Goal: Task Accomplishment & Management: Complete application form

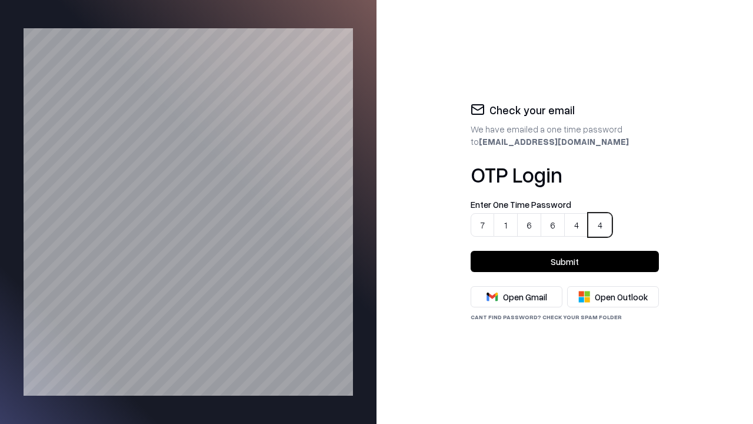
type input "******"
click at [565, 261] on button "Submit" at bounding box center [565, 261] width 188 height 21
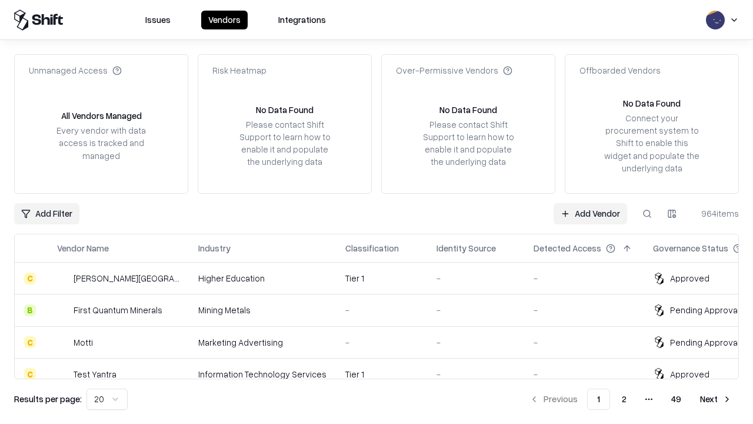
click at [591, 213] on link "Add Vendor" at bounding box center [591, 213] width 74 height 21
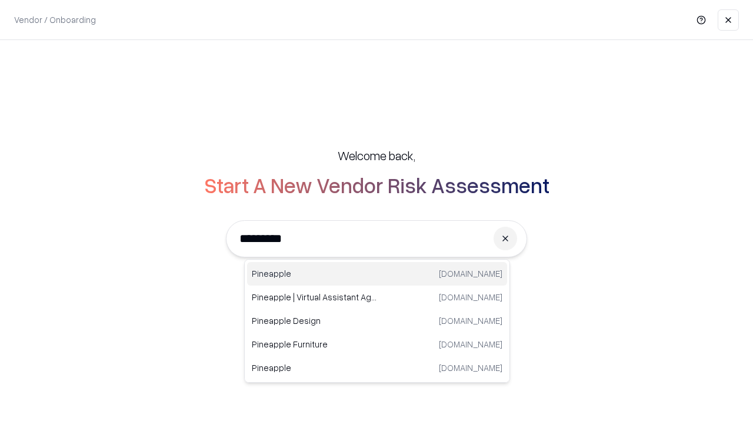
click at [377, 274] on div "Pineapple [DOMAIN_NAME]" at bounding box center [377, 274] width 260 height 24
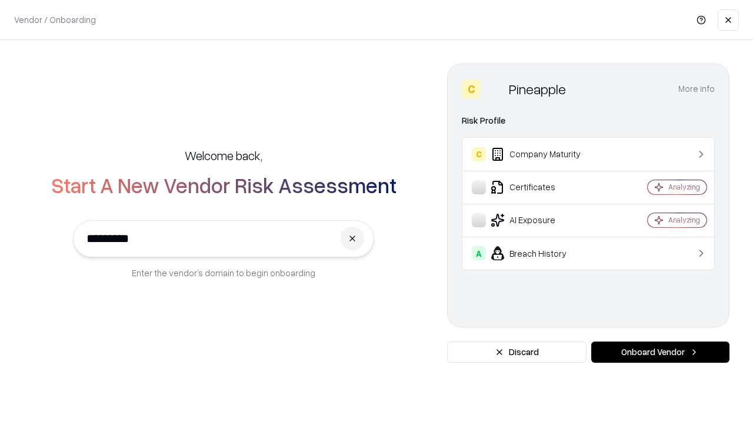
type input "*********"
click at [660, 352] on button "Onboard Vendor" at bounding box center [660, 351] width 138 height 21
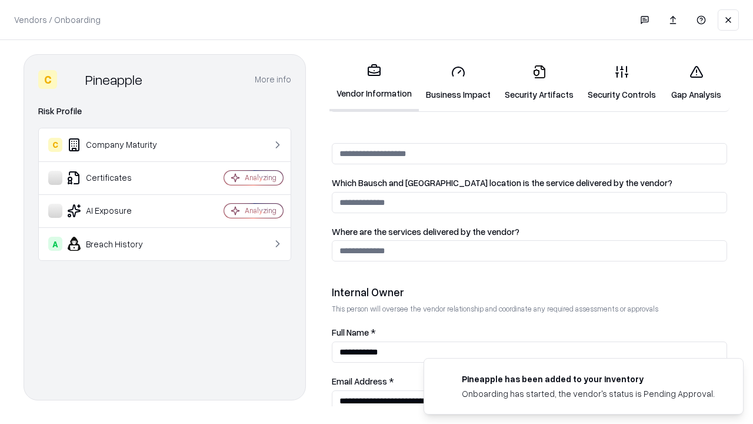
scroll to position [609, 0]
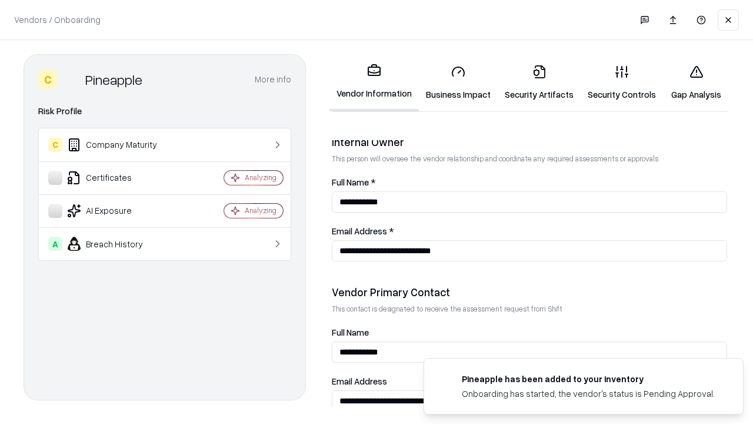
click at [454, 82] on link "Business Impact" at bounding box center [458, 82] width 79 height 55
click at [691, 82] on link "Gap Analysis" at bounding box center [696, 82] width 66 height 55
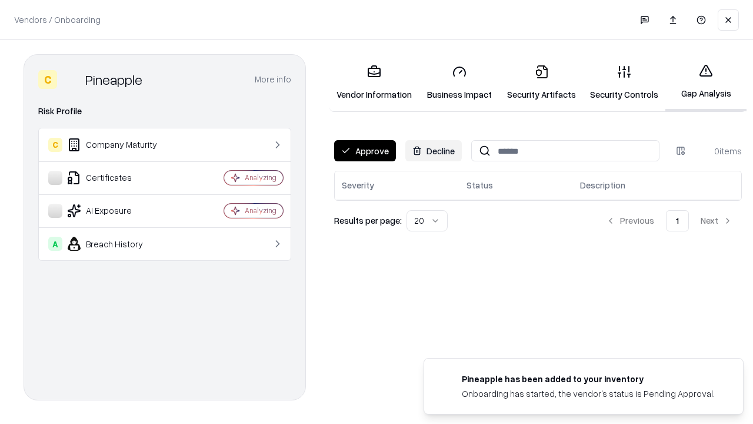
click at [364, 151] on button "Approve" at bounding box center [365, 150] width 62 height 21
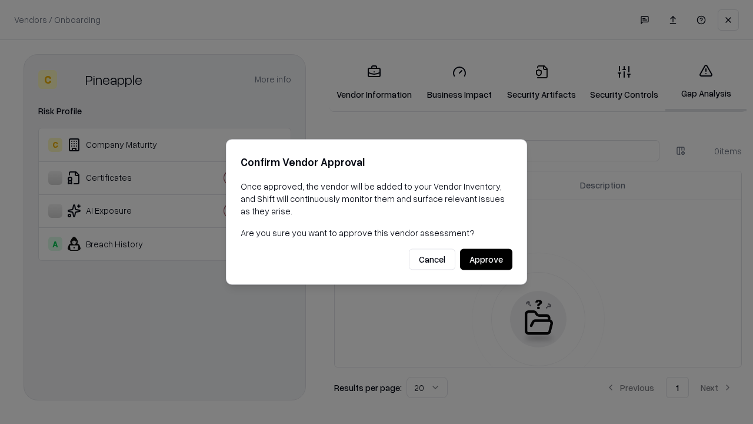
click at [487, 259] on button "Approve" at bounding box center [486, 259] width 52 height 21
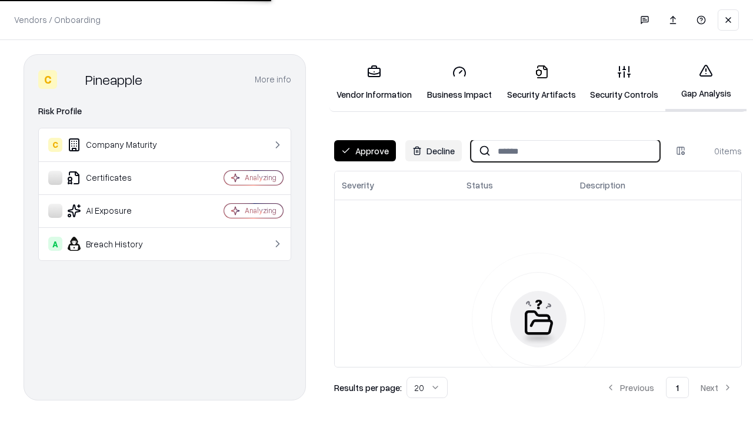
type input "*********"
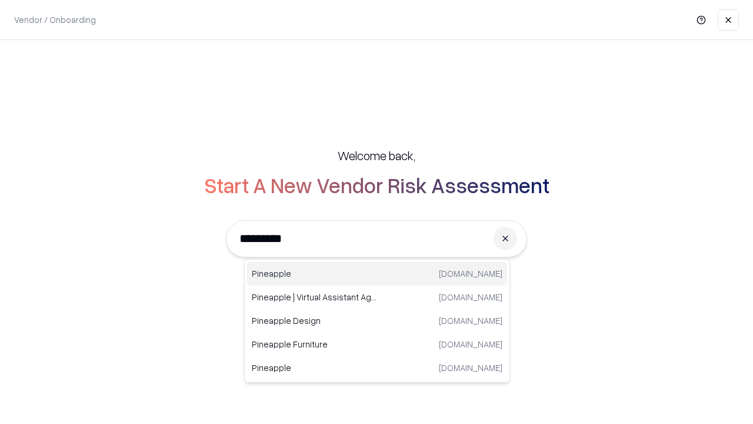
click at [377, 274] on div "Pineapple pineappleenergy.com" at bounding box center [377, 274] width 260 height 24
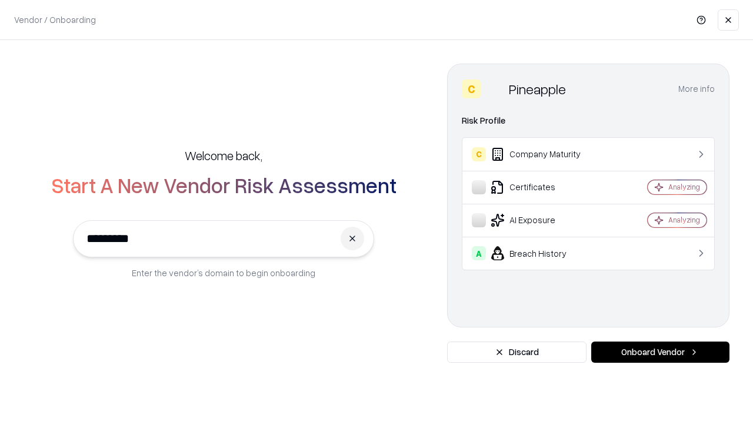
type input "*********"
click at [660, 352] on button "Onboard Vendor" at bounding box center [660, 351] width 138 height 21
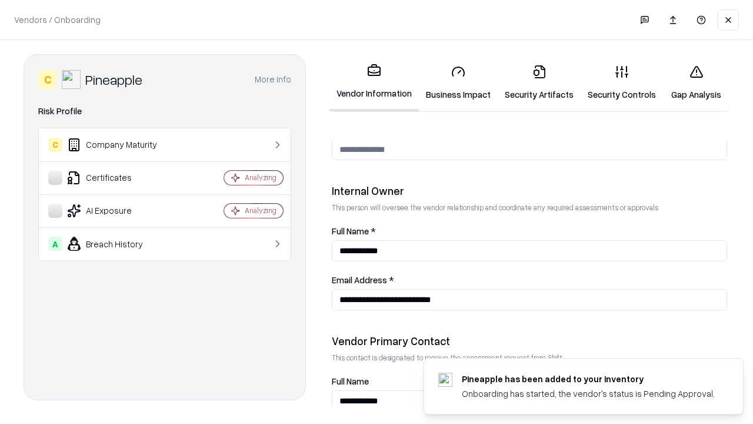
scroll to position [609, 0]
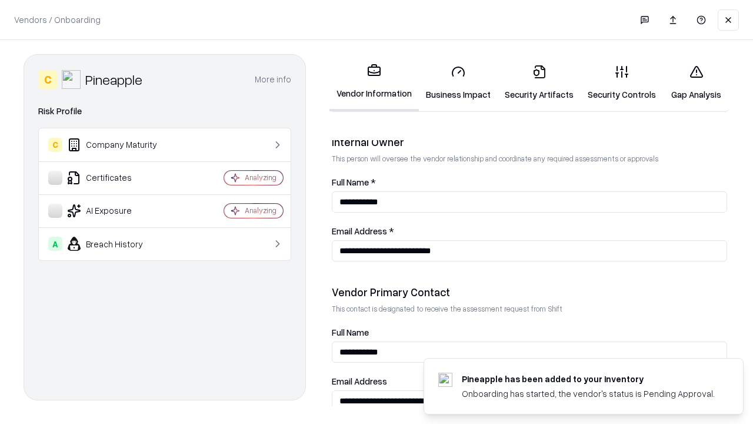
click at [691, 82] on link "Gap Analysis" at bounding box center [696, 82] width 66 height 55
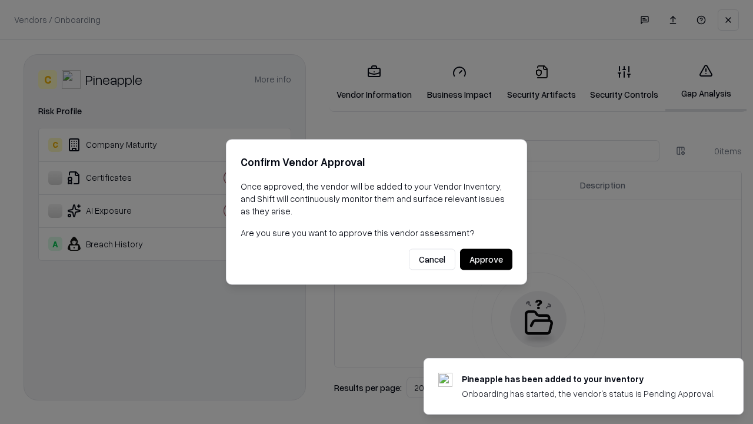
click at [487, 259] on button "Approve" at bounding box center [486, 259] width 52 height 21
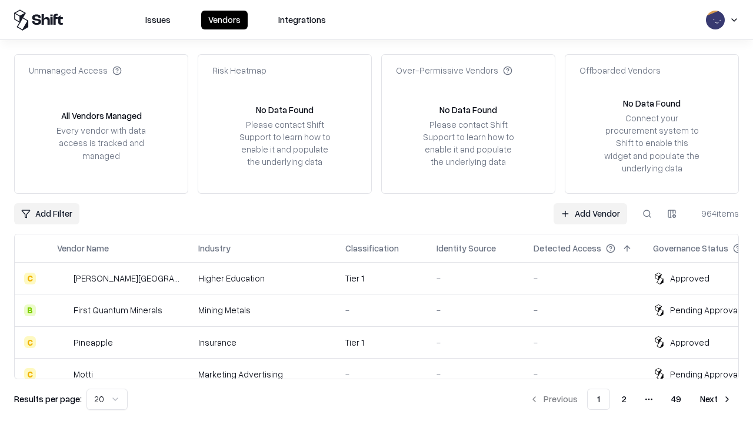
click at [591, 213] on link "Add Vendor" at bounding box center [591, 213] width 74 height 21
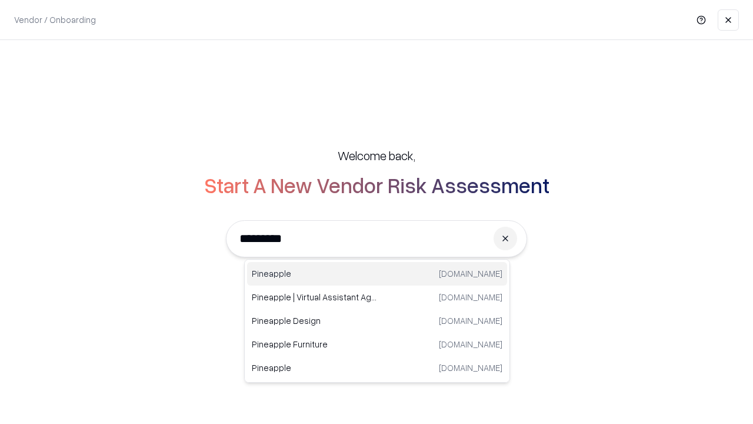
click at [377, 274] on div "Pineapple [DOMAIN_NAME]" at bounding box center [377, 274] width 260 height 24
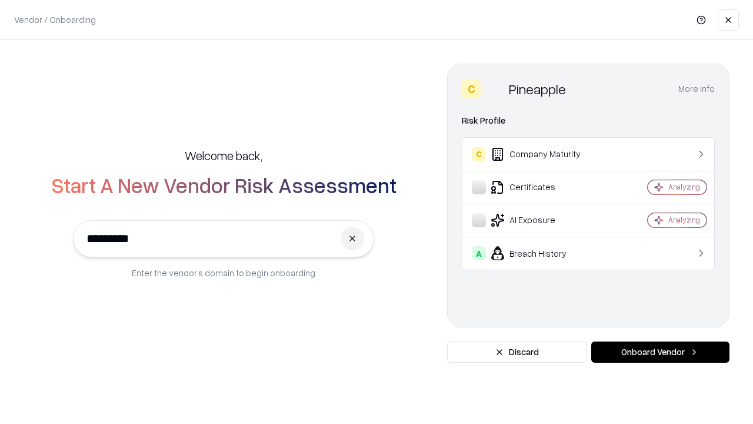
type input "*********"
click at [660, 352] on button "Onboard Vendor" at bounding box center [660, 351] width 138 height 21
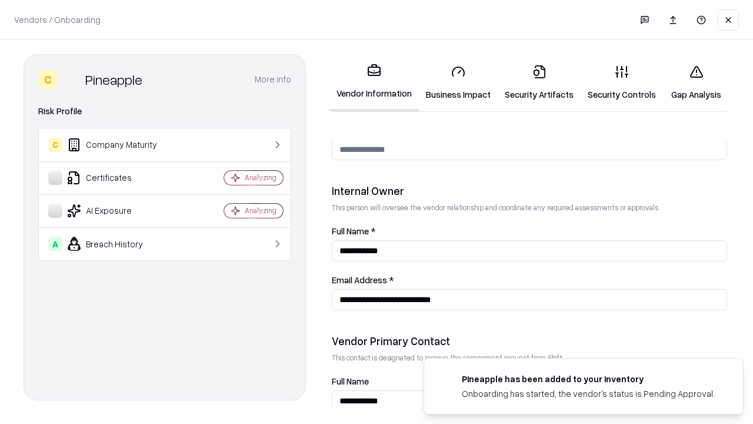
scroll to position [609, 0]
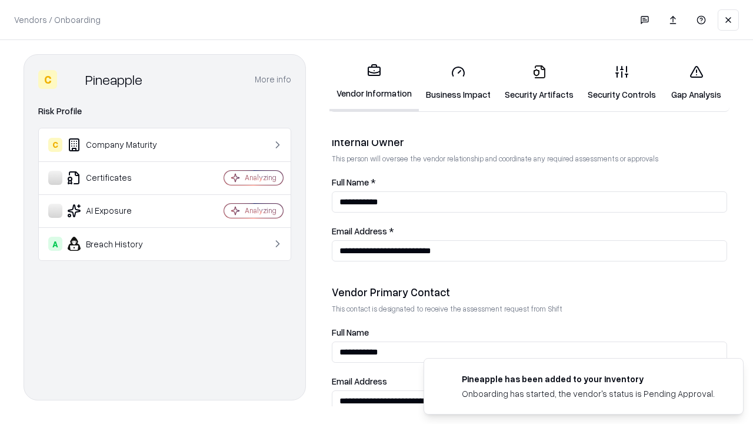
click at [454, 82] on link "Business Impact" at bounding box center [458, 82] width 79 height 55
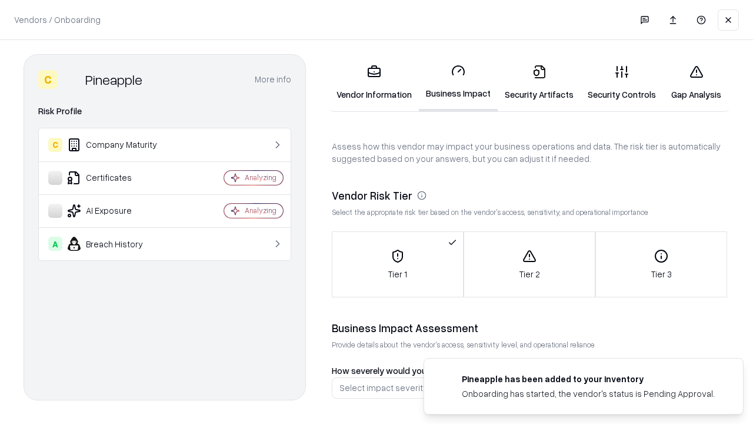
click at [532, 82] on link "Security Artifacts" at bounding box center [539, 82] width 83 height 55
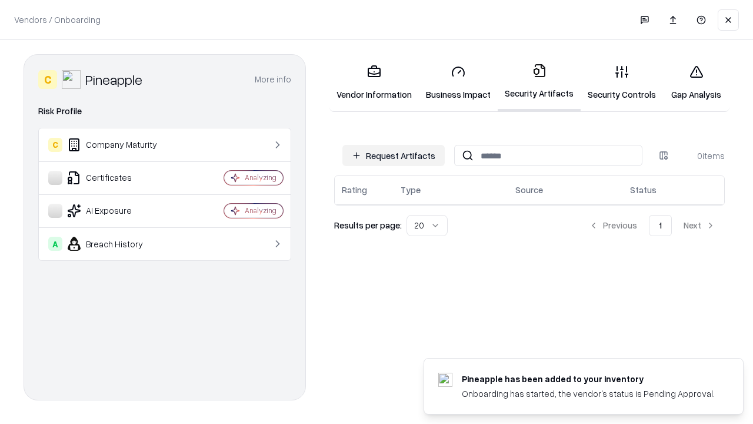
click at [395, 155] on button "Request Artifacts" at bounding box center [393, 155] width 102 height 21
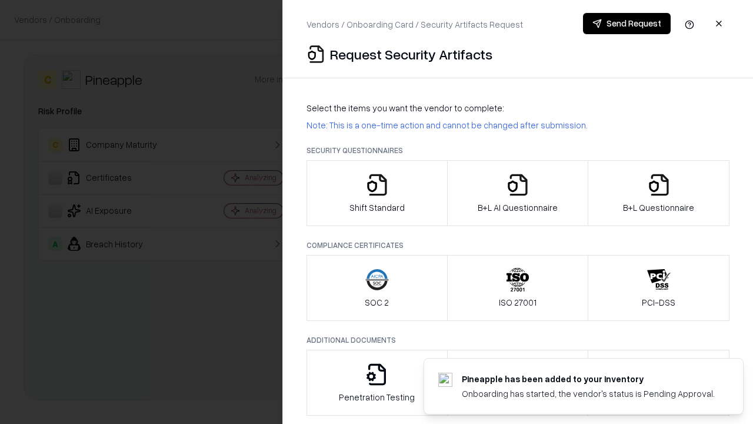
click at [377, 193] on icon "button" at bounding box center [377, 185] width 24 height 24
click at [627, 24] on button "Send Request" at bounding box center [627, 23] width 88 height 21
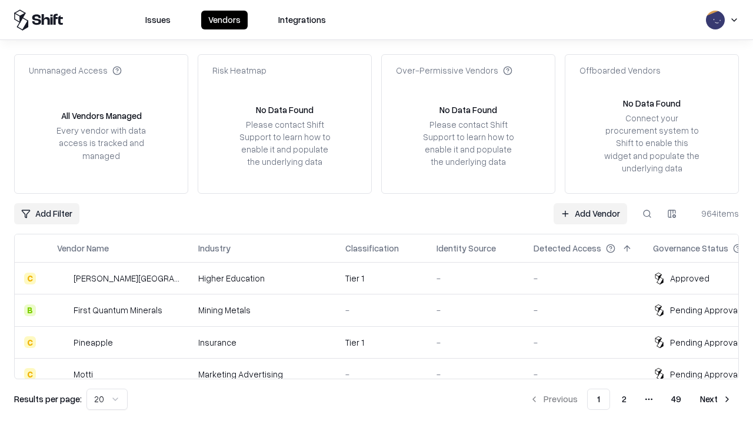
click at [647, 213] on button at bounding box center [647, 213] width 21 height 21
type input "*********"
click at [384, 342] on div "Tier 1" at bounding box center [381, 342] width 72 height 12
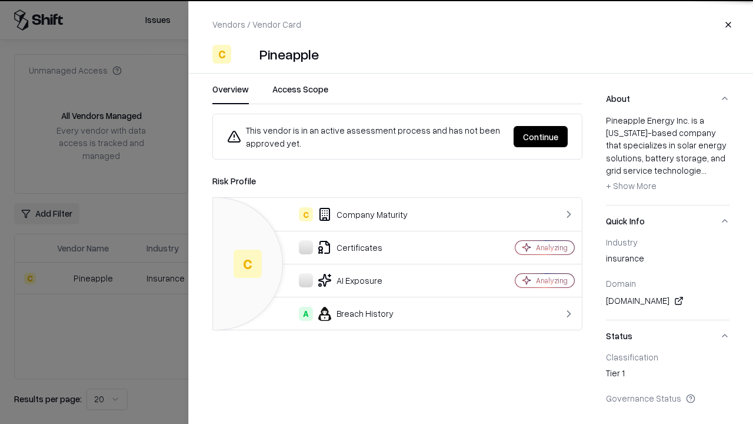
click at [541, 136] on button "Continue" at bounding box center [541, 136] width 54 height 21
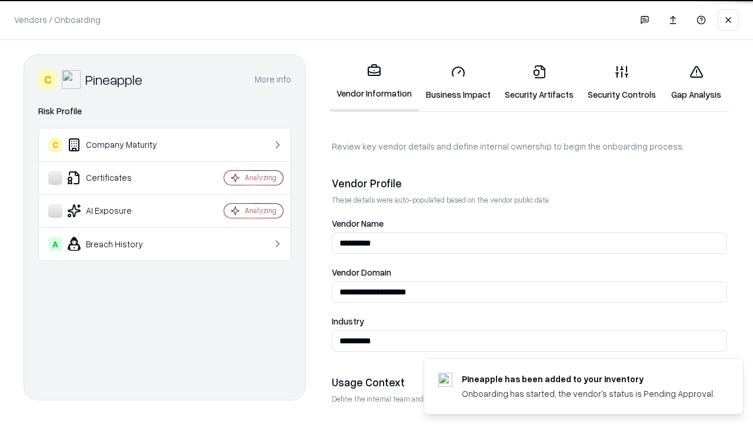
click at [532, 82] on link "Security Artifacts" at bounding box center [539, 82] width 83 height 55
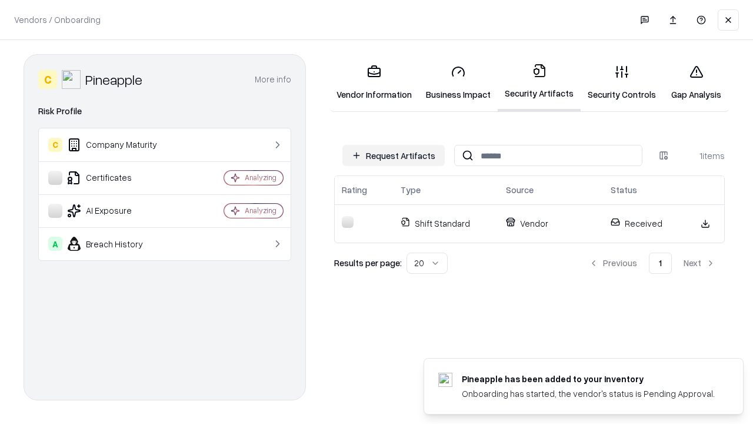
click at [691, 82] on link "Gap Analysis" at bounding box center [696, 82] width 66 height 55
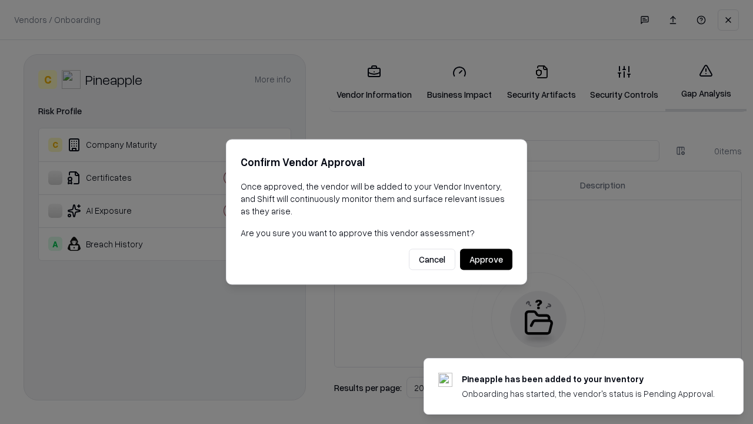
click at [487, 259] on button "Approve" at bounding box center [486, 259] width 52 height 21
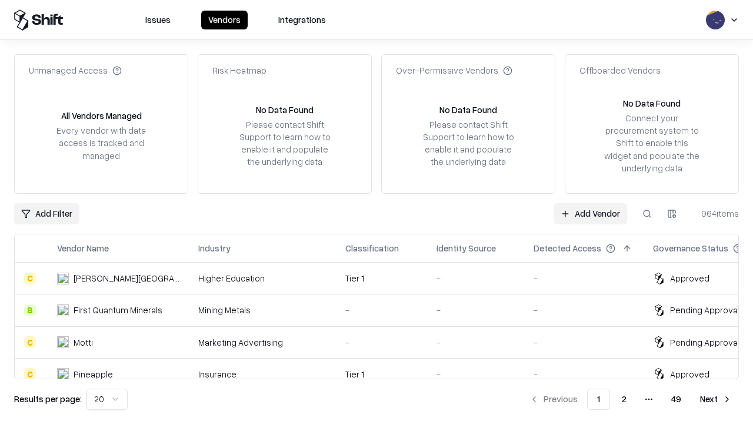
type input "*********"
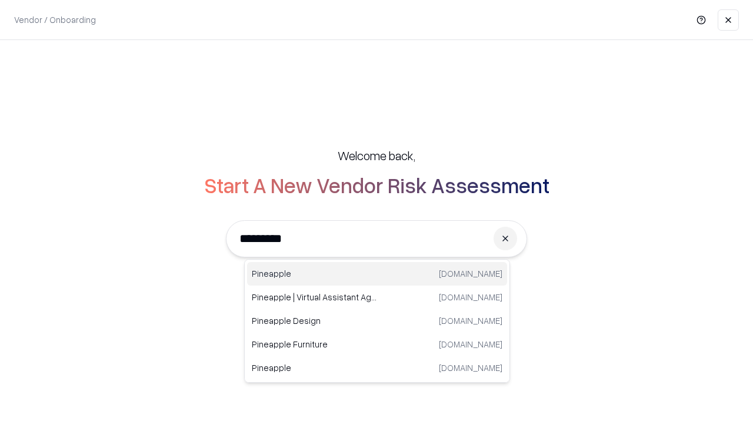
click at [377, 274] on div "Pineapple [DOMAIN_NAME]" at bounding box center [377, 274] width 260 height 24
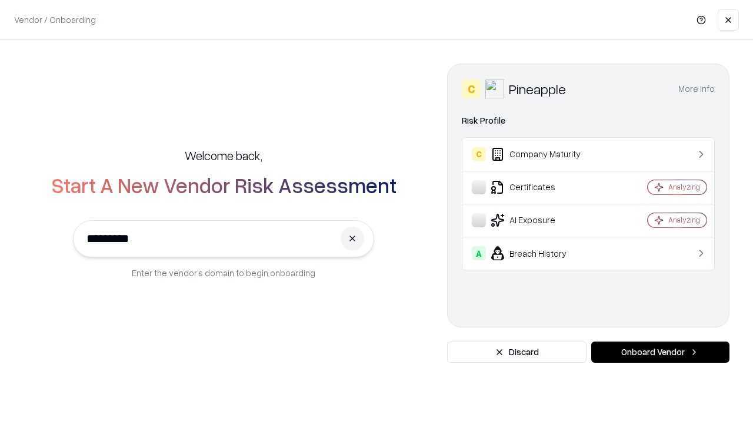
type input "*********"
click at [660, 352] on button "Onboard Vendor" at bounding box center [660, 351] width 138 height 21
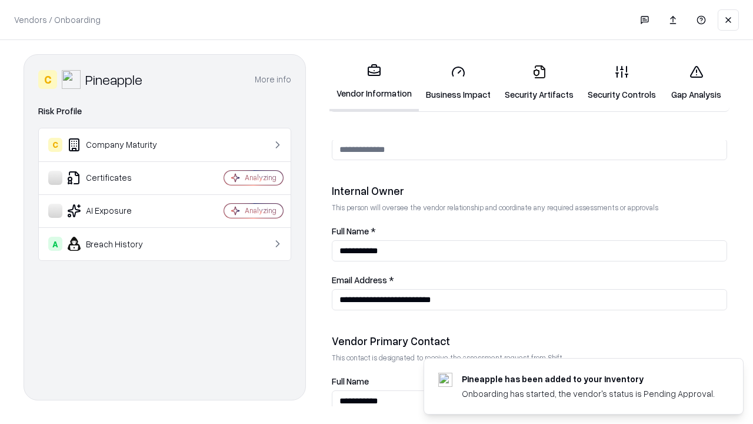
scroll to position [609, 0]
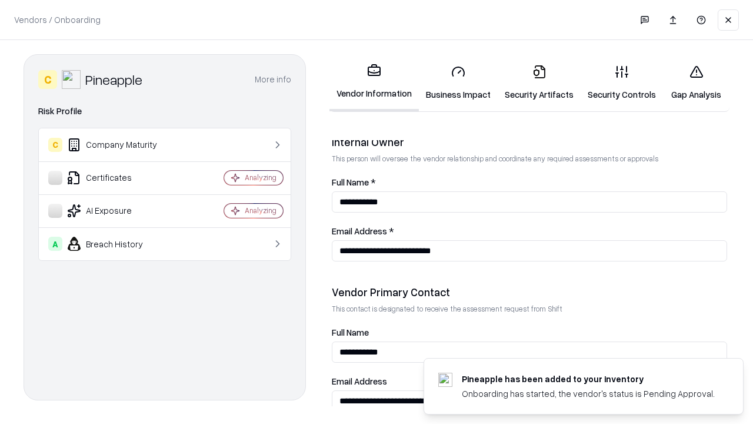
click at [691, 82] on link "Gap Analysis" at bounding box center [696, 82] width 66 height 55
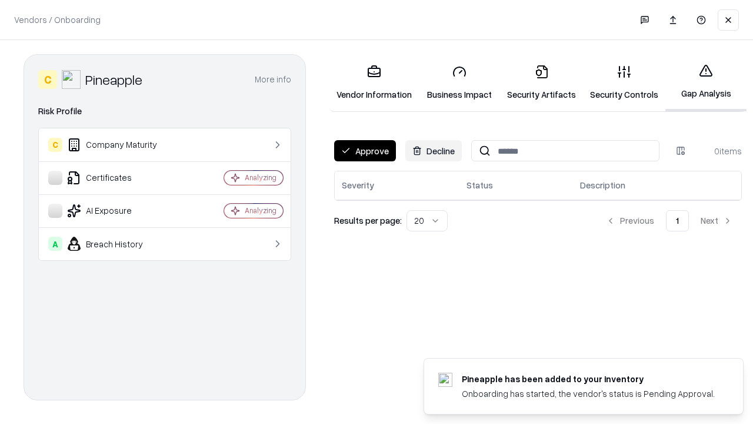
click at [364, 151] on button "Approve" at bounding box center [365, 150] width 62 height 21
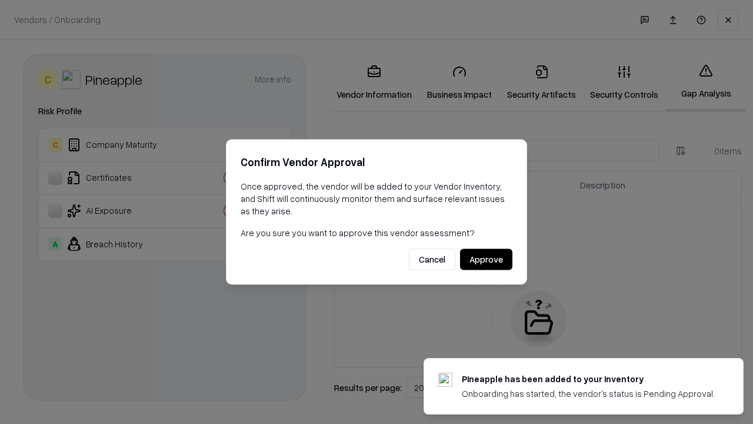
click at [487, 259] on button "Approve" at bounding box center [486, 259] width 52 height 21
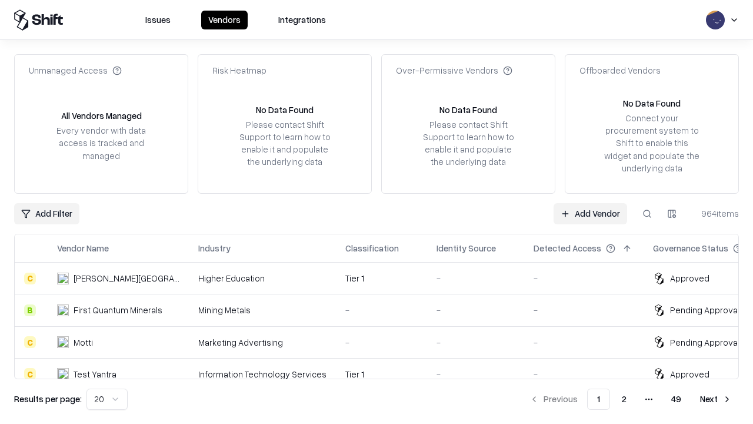
click at [591, 213] on link "Add Vendor" at bounding box center [591, 213] width 74 height 21
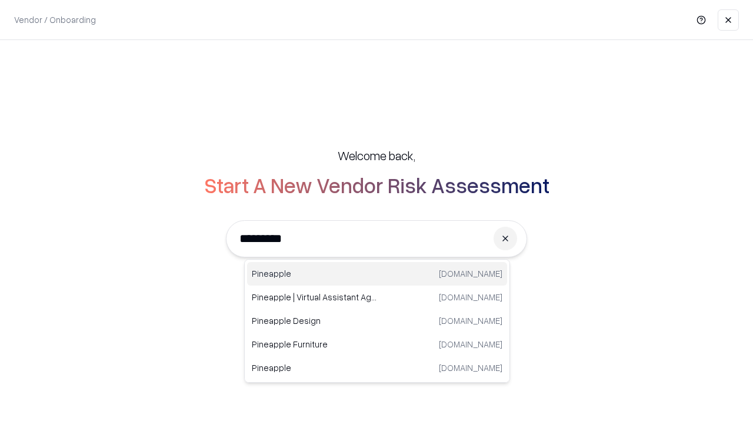
click at [377, 274] on div "Pineapple [DOMAIN_NAME]" at bounding box center [377, 274] width 260 height 24
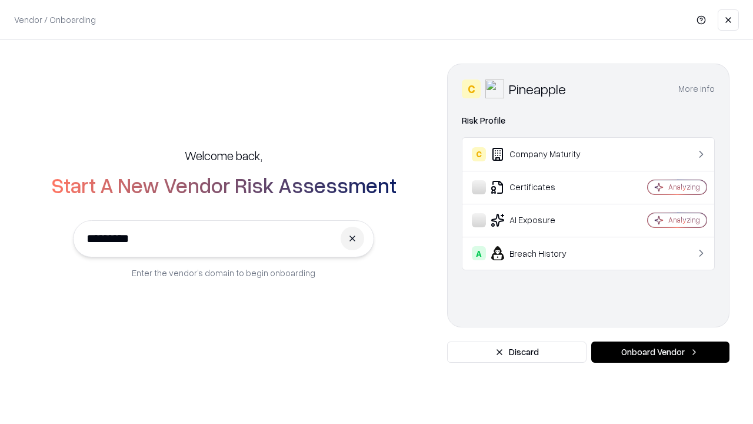
type input "*********"
click at [660, 352] on button "Onboard Vendor" at bounding box center [660, 351] width 138 height 21
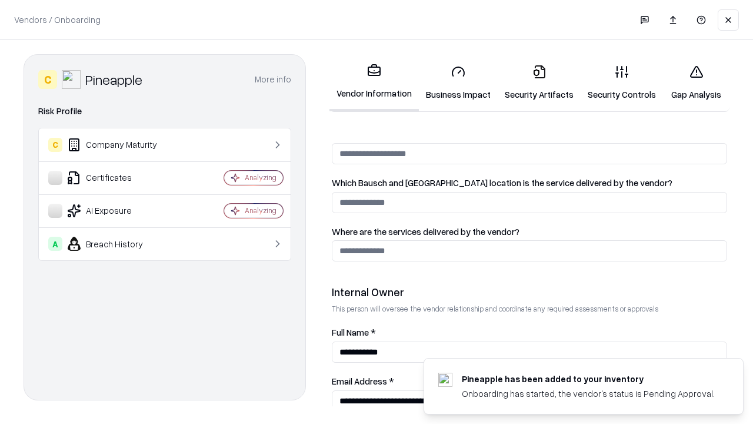
scroll to position [609, 0]
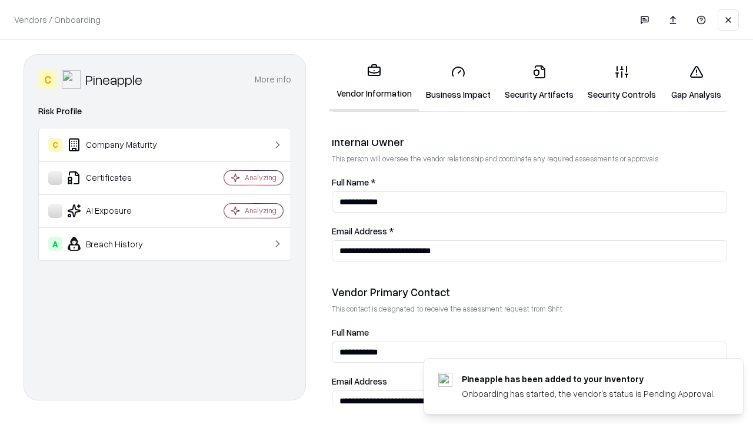
click at [454, 82] on link "Business Impact" at bounding box center [458, 82] width 79 height 55
click at [532, 82] on link "Security Artifacts" at bounding box center [539, 82] width 83 height 55
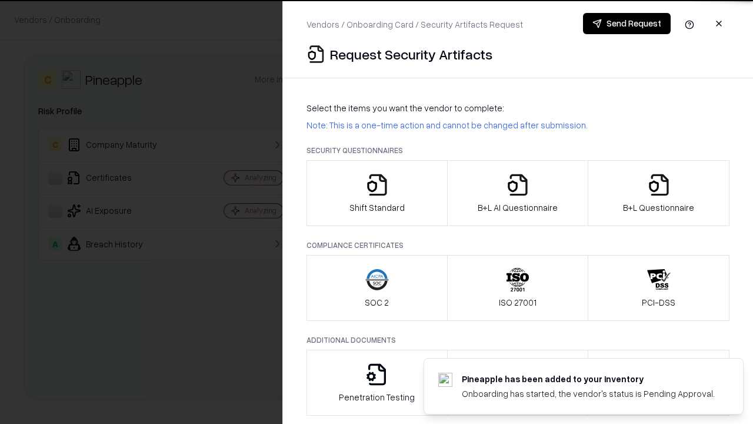
click at [377, 193] on icon "button" at bounding box center [377, 185] width 24 height 24
click at [627, 24] on button "Send Request" at bounding box center [627, 23] width 88 height 21
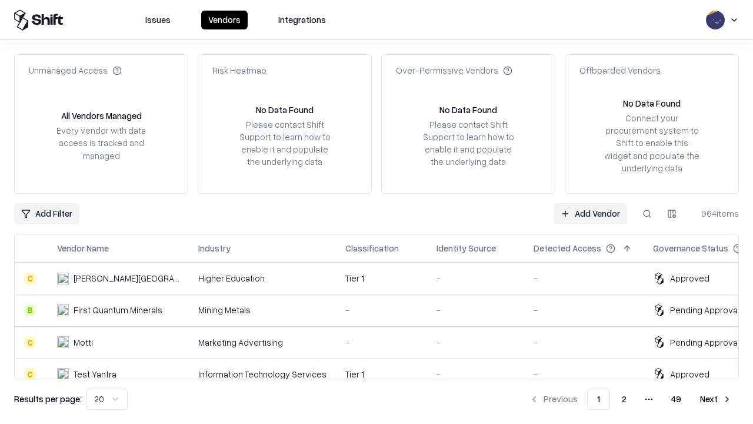
click at [647, 213] on button at bounding box center [647, 213] width 21 height 21
type input "*********"
click at [384, 399] on div "Tier 1" at bounding box center [381, 405] width 72 height 12
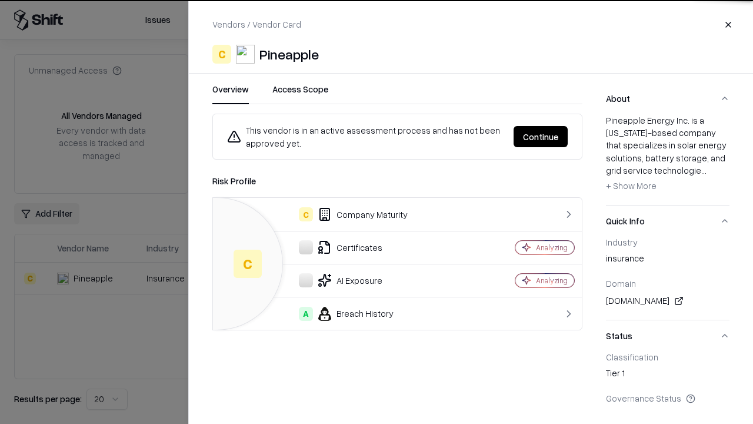
click at [541, 136] on button "Continue" at bounding box center [541, 136] width 54 height 21
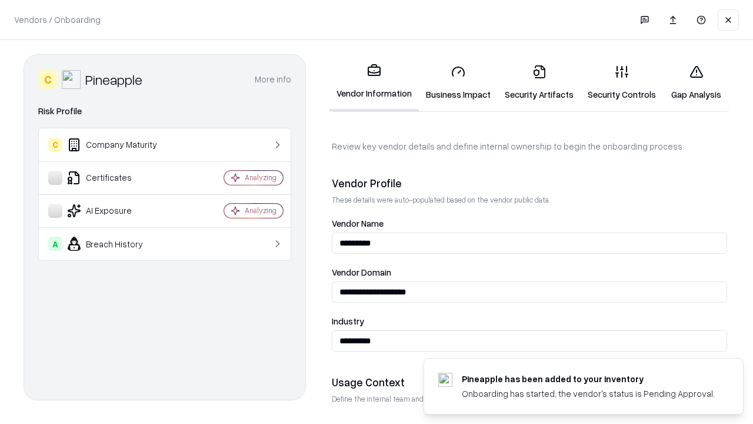
click at [532, 82] on link "Security Artifacts" at bounding box center [539, 82] width 83 height 55
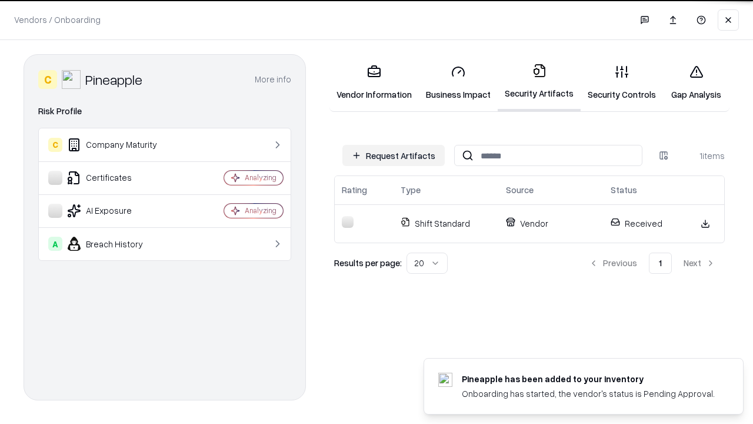
click at [612, 82] on link "Security Controls" at bounding box center [622, 82] width 82 height 55
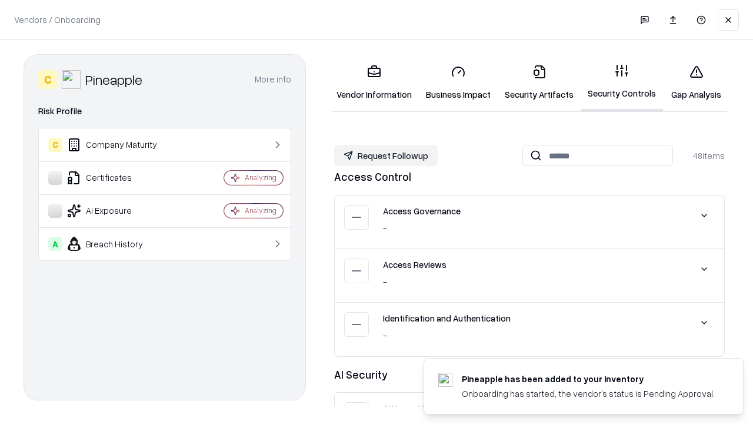
click at [384, 155] on button "Request Followup" at bounding box center [386, 155] width 104 height 21
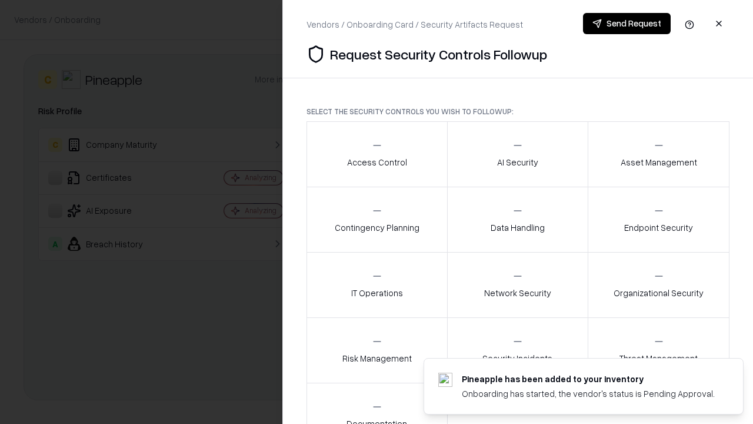
click at [377, 154] on div "Access Control" at bounding box center [377, 153] width 60 height 29
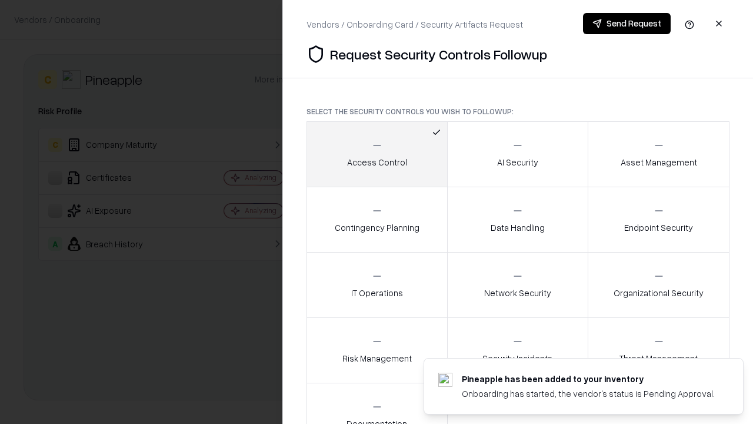
click at [627, 24] on button "Send Request" at bounding box center [627, 23] width 88 height 21
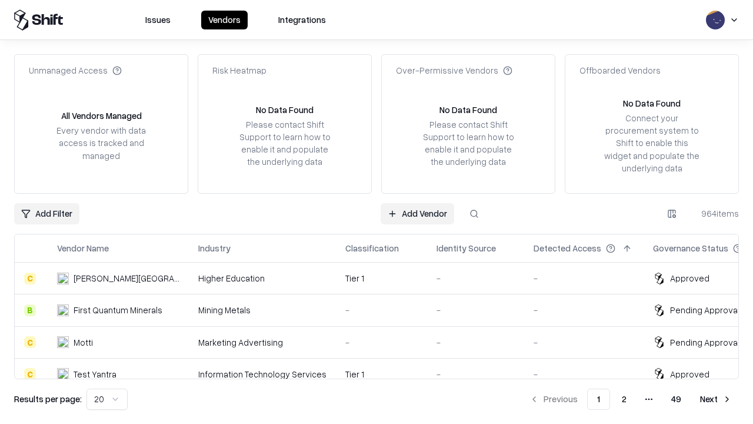
type input "*********"
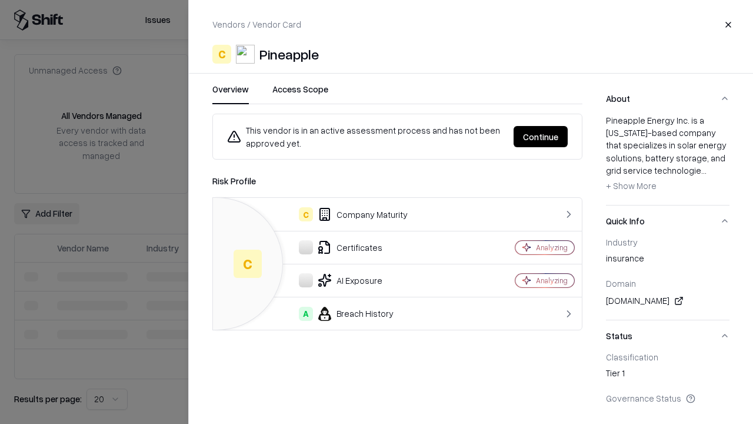
click at [541, 136] on button "Continue" at bounding box center [541, 136] width 54 height 21
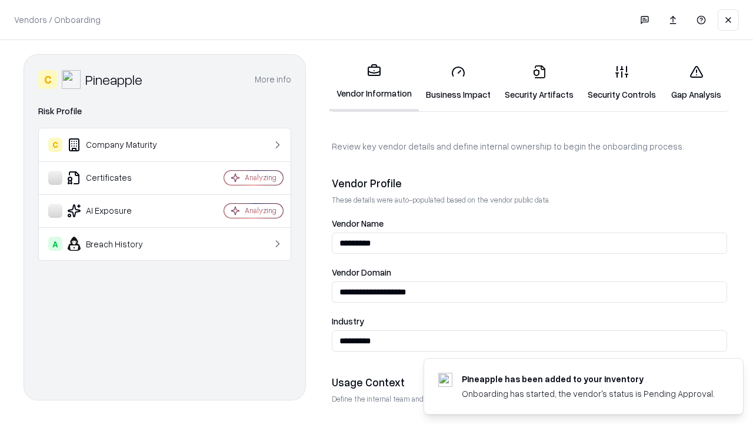
click at [691, 82] on link "Gap Analysis" at bounding box center [696, 82] width 66 height 55
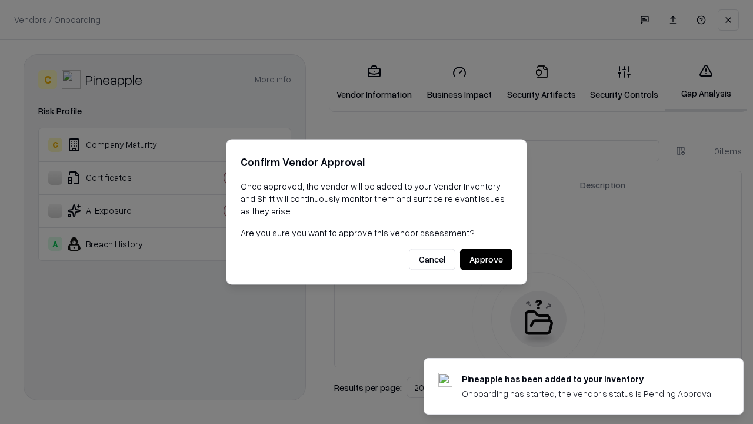
click at [487, 259] on button "Approve" at bounding box center [486, 259] width 52 height 21
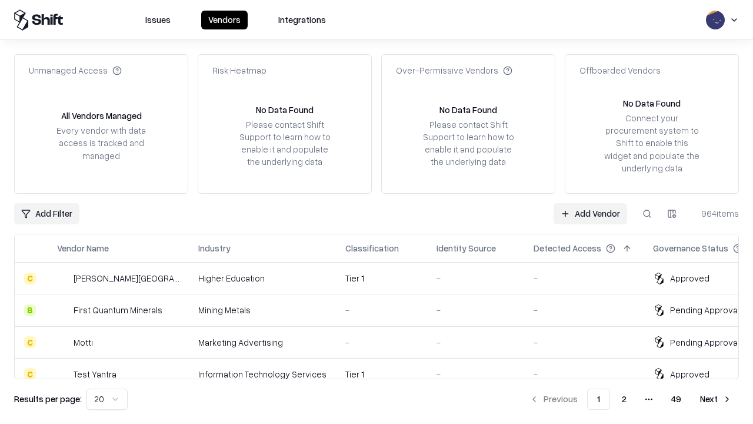
type input "*********"
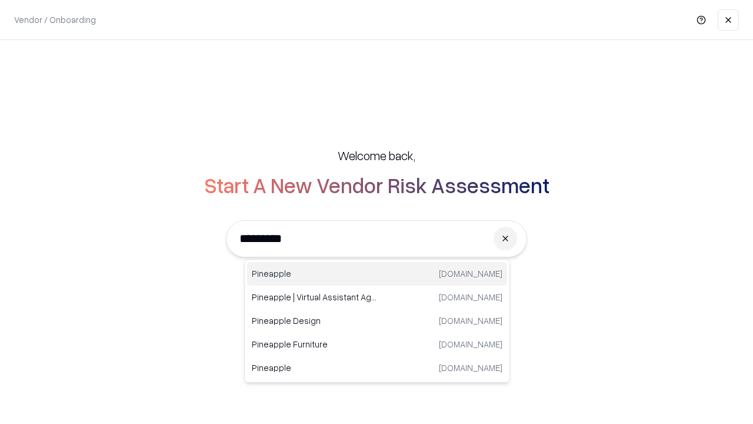
click at [377, 274] on div "Pineapple [DOMAIN_NAME]" at bounding box center [377, 274] width 260 height 24
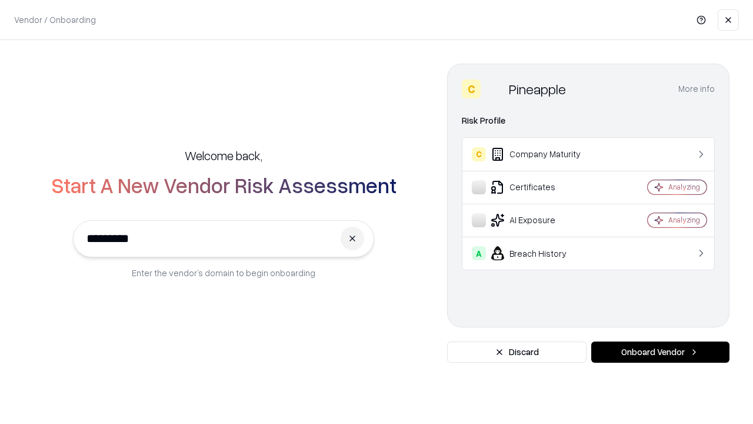
type input "*********"
click at [660, 352] on button "Onboard Vendor" at bounding box center [660, 351] width 138 height 21
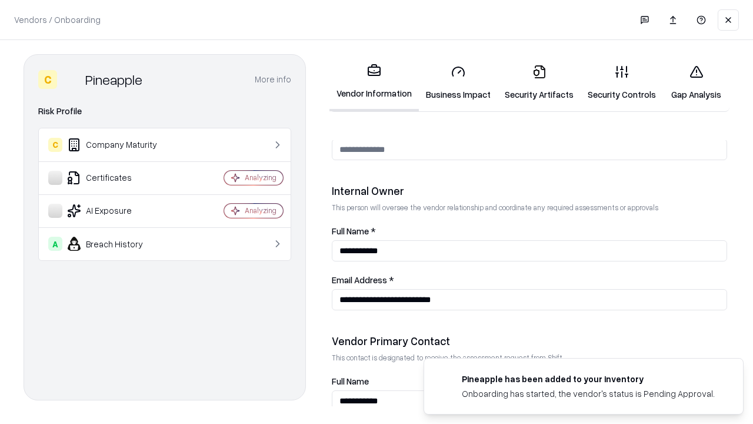
scroll to position [609, 0]
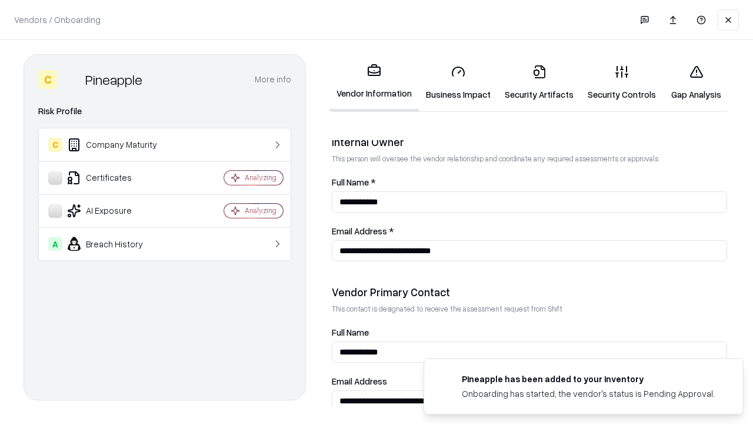
click at [691, 82] on link "Gap Analysis" at bounding box center [696, 82] width 66 height 55
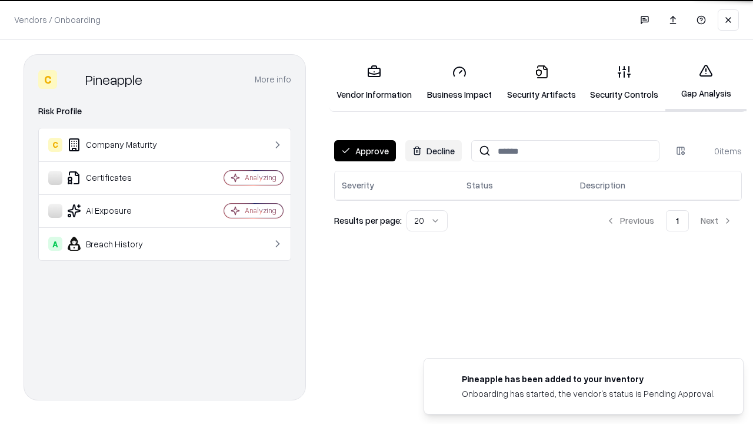
click at [364, 151] on button "Approve" at bounding box center [365, 150] width 62 height 21
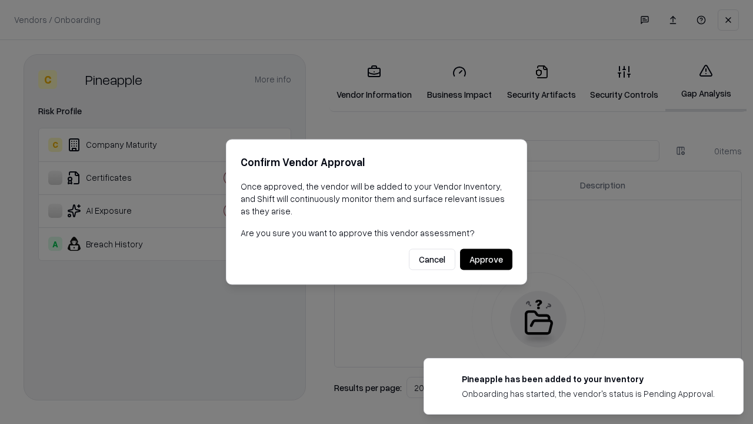
click at [487, 259] on button "Approve" at bounding box center [486, 259] width 52 height 21
